Goal: Task Accomplishment & Management: Complete application form

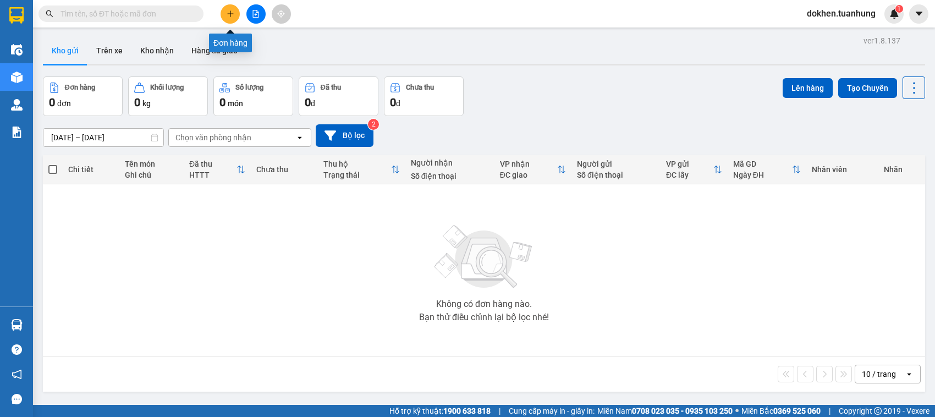
click at [227, 14] on icon "plus" at bounding box center [231, 14] width 8 height 8
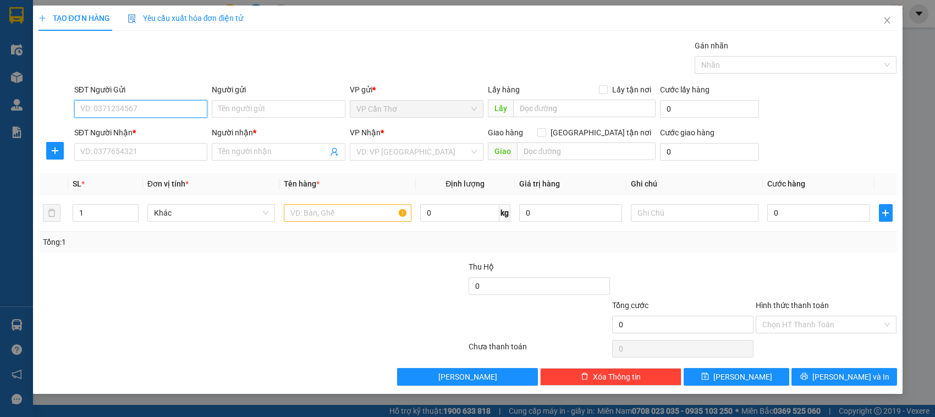
click at [174, 110] on input "SĐT Người Gửi" at bounding box center [141, 109] width 134 height 18
click at [146, 133] on div "0949085777 - TÍN" at bounding box center [141, 131] width 121 height 12
type input "0949085777"
type input "TÍN"
type input "0949085777"
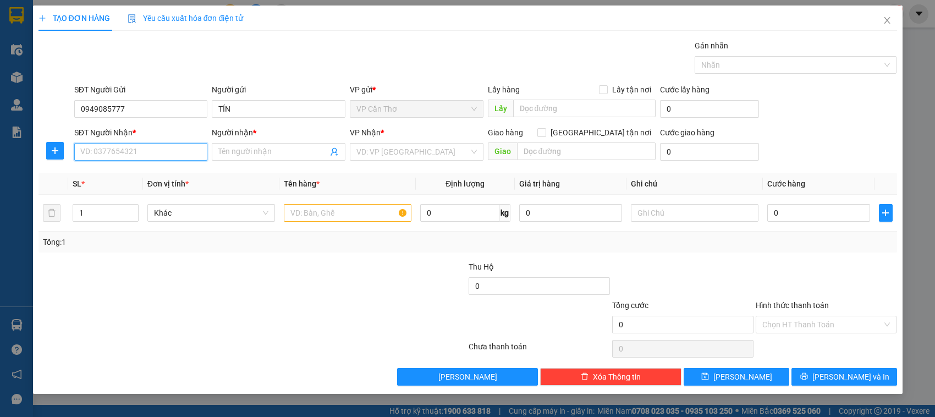
click at [146, 147] on input "SĐT Người Nhận *" at bounding box center [141, 152] width 134 height 18
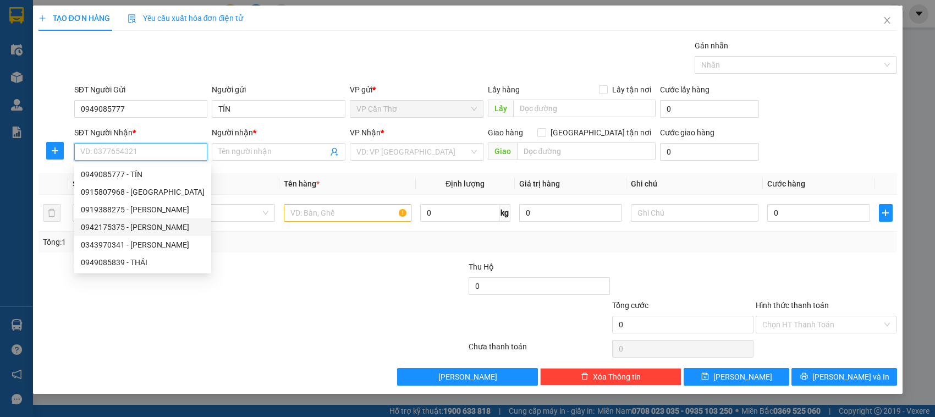
click at [163, 223] on div "0942175375 - NGUYỄN XUÂN SINH" at bounding box center [143, 227] width 124 height 12
type input "0942175375"
type input "NGUYỄN XUÂN SINH"
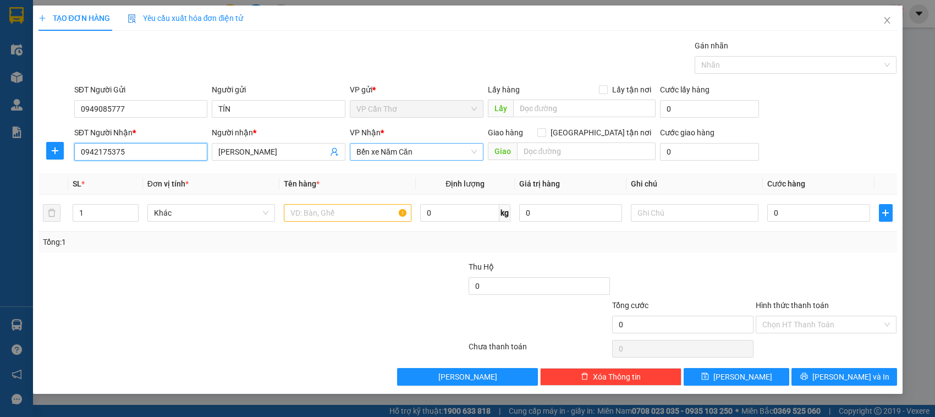
click at [475, 155] on span "Bến xe Năm Căn" at bounding box center [417, 152] width 121 height 17
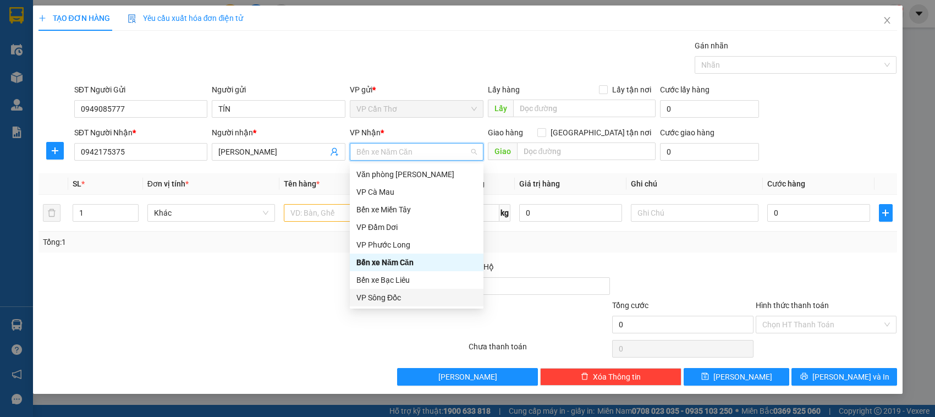
click at [377, 295] on div "VP Sông Đốc" at bounding box center [417, 298] width 121 height 12
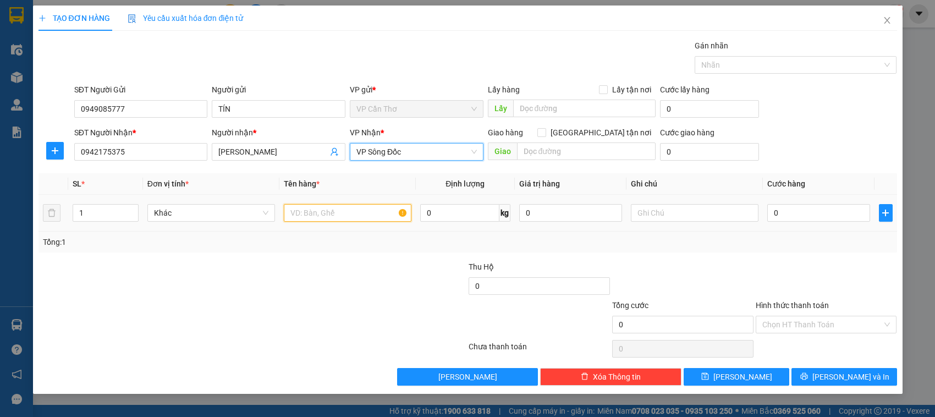
click at [341, 217] on input "text" at bounding box center [348, 213] width 128 height 18
type input "1 KIỆN KG KIỂM"
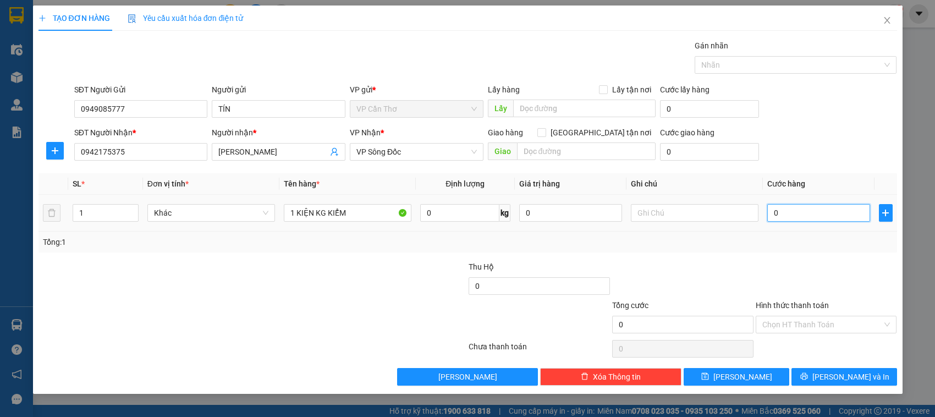
click at [771, 215] on input "0" at bounding box center [819, 213] width 103 height 18
type input "5"
type input "50"
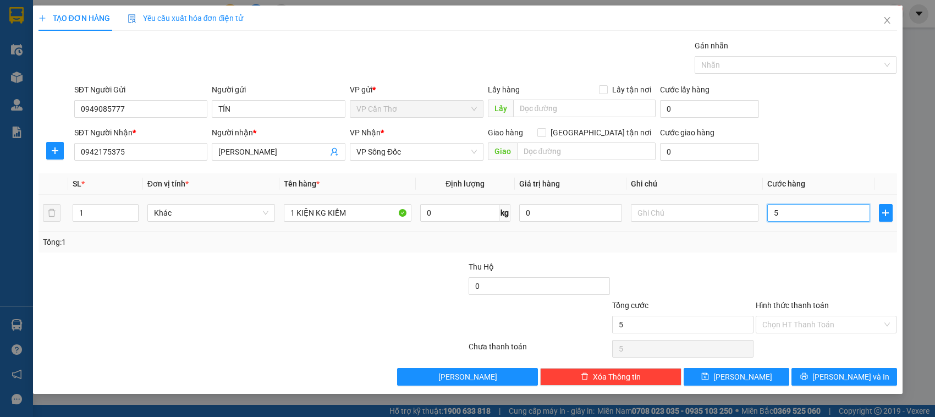
type input "50"
type input "500"
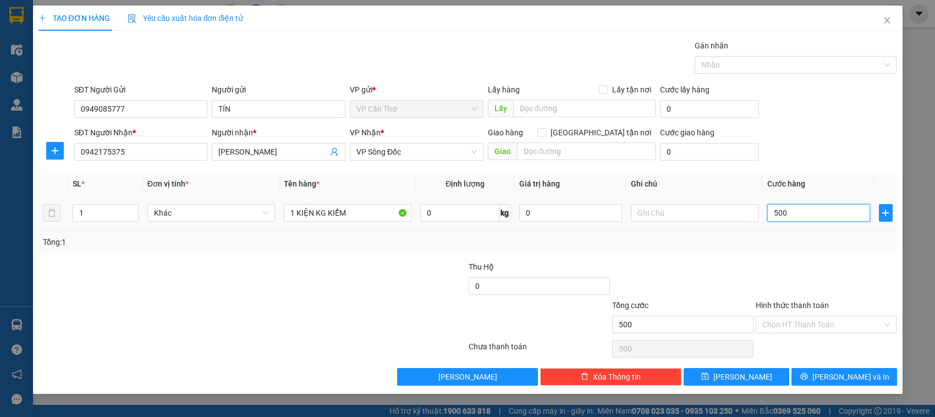
type input "5.000"
type input "50.000"
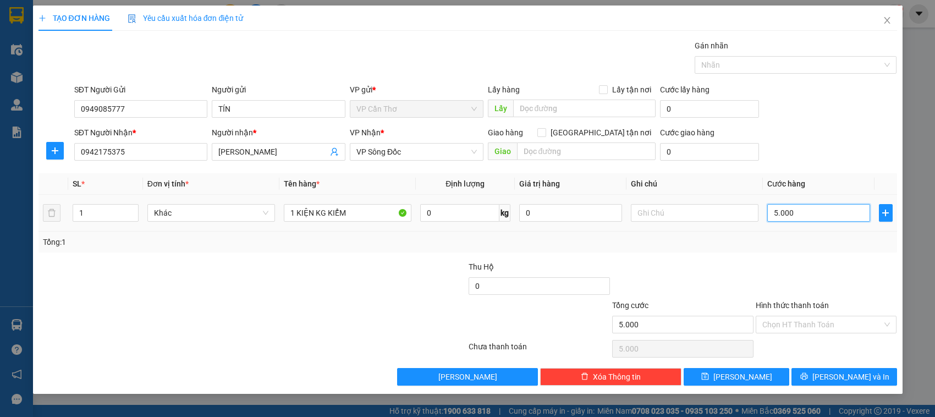
type input "50.000"
click at [792, 327] on input "Hình thức thanh toán" at bounding box center [823, 324] width 121 height 17
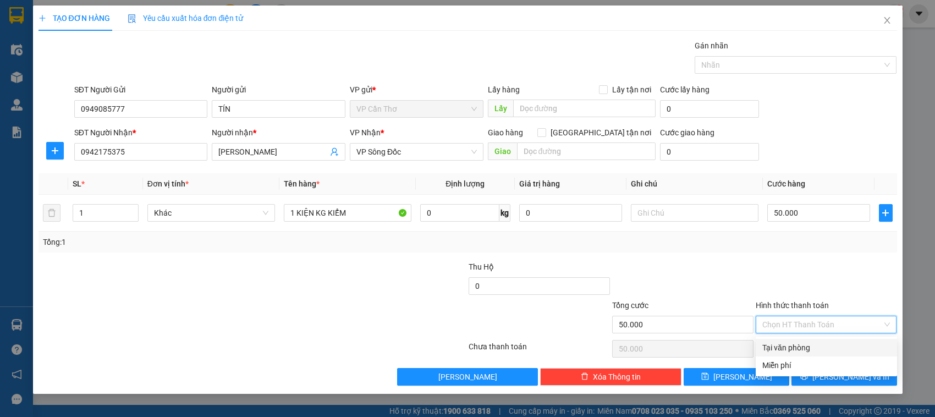
click at [791, 347] on div "Tại văn phòng" at bounding box center [827, 348] width 128 height 12
type input "0"
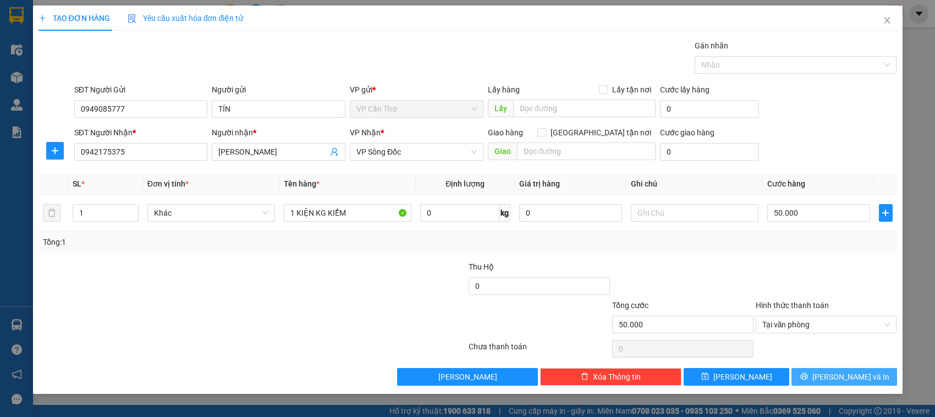
click at [813, 375] on button "Lưu và In" at bounding box center [845, 377] width 106 height 18
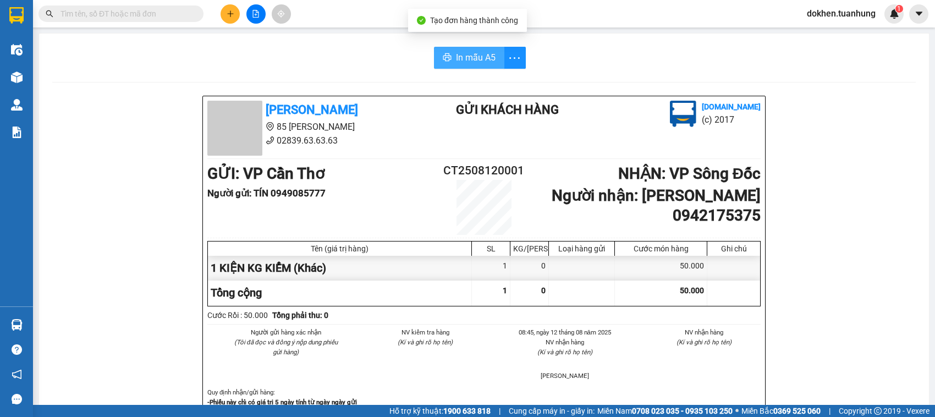
click at [463, 58] on span "In mẫu A5" at bounding box center [476, 58] width 40 height 14
click at [699, 354] on div "NV nhận hàng (Kí và ghi rõ họ tên)" at bounding box center [694, 340] width 140 height 26
